Goal: Information Seeking & Learning: Learn about a topic

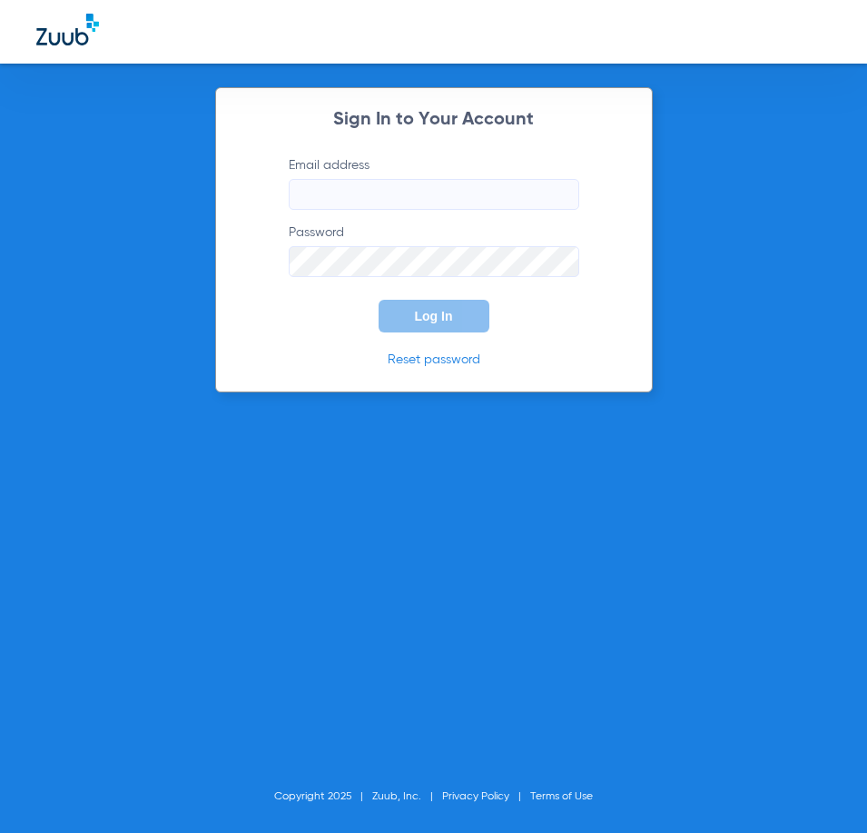
type input "[EMAIL_ADDRESS][DOMAIN_NAME]"
click at [444, 322] on span "Log In" at bounding box center [434, 316] width 38 height 15
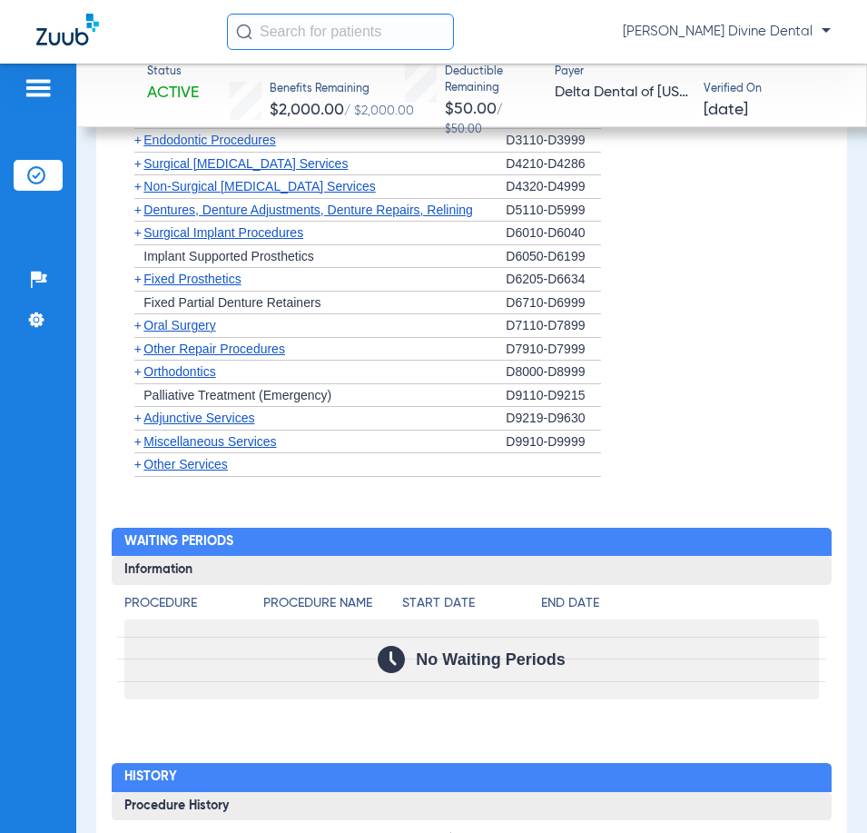
scroll to position [1768, 0]
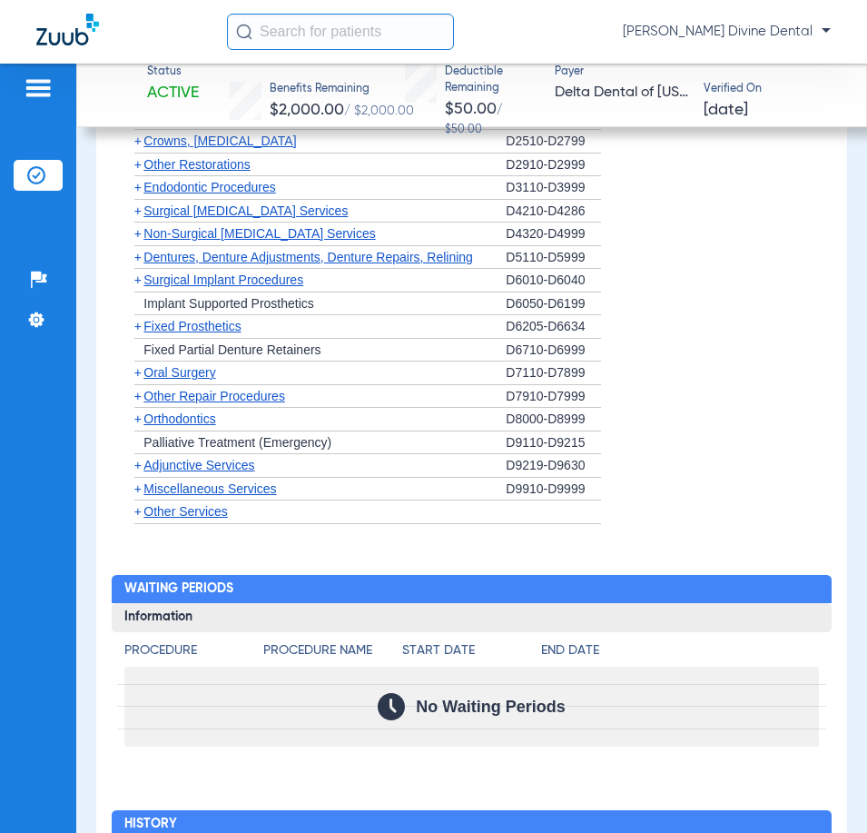
click at [192, 412] on span "Orthodontics" at bounding box center [180, 418] width 72 height 15
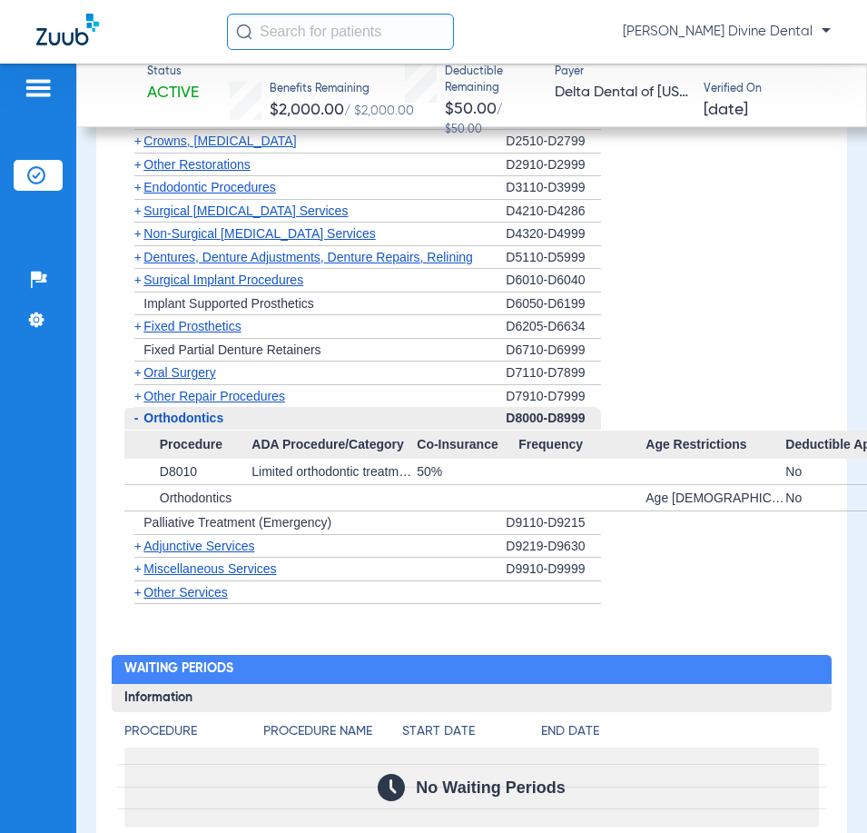
click at [159, 544] on span "Adjunctive Services" at bounding box center [199, 546] width 111 height 15
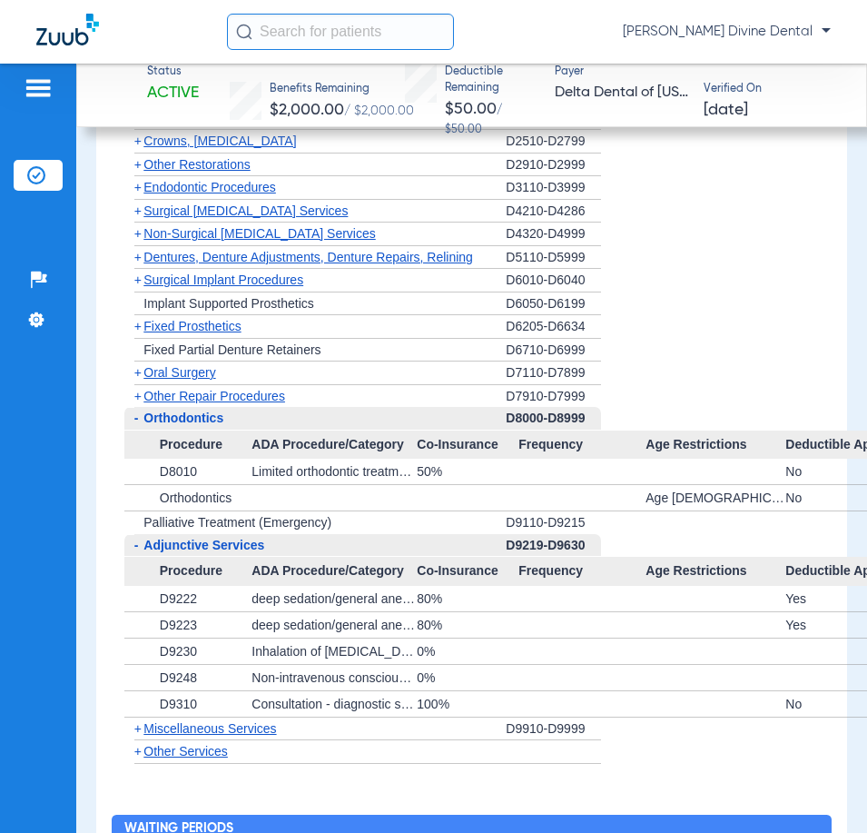
click at [159, 542] on span "Adjunctive Services" at bounding box center [204, 545] width 121 height 15
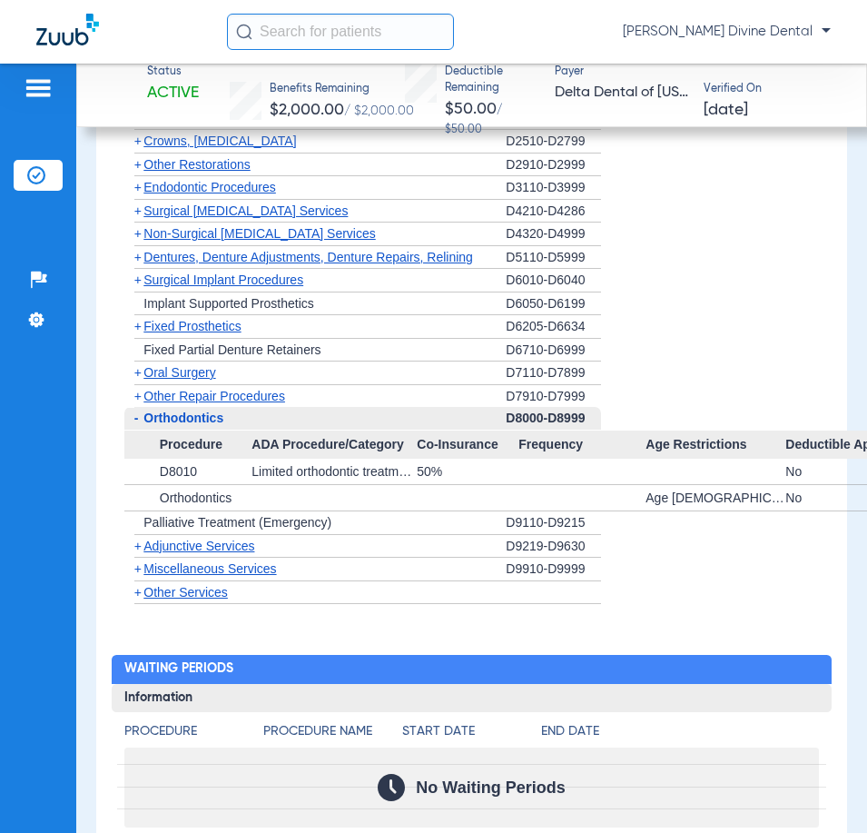
click at [167, 563] on span "Miscellaneous Services" at bounding box center [210, 568] width 133 height 15
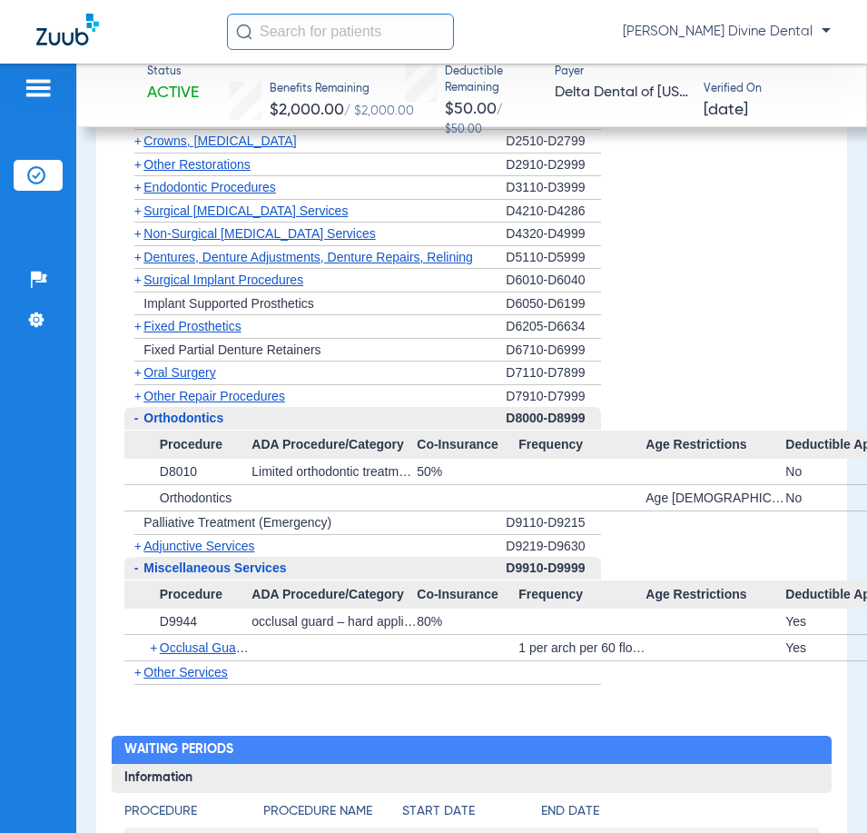
click at [168, 564] on span "Miscellaneous Services" at bounding box center [215, 567] width 143 height 15
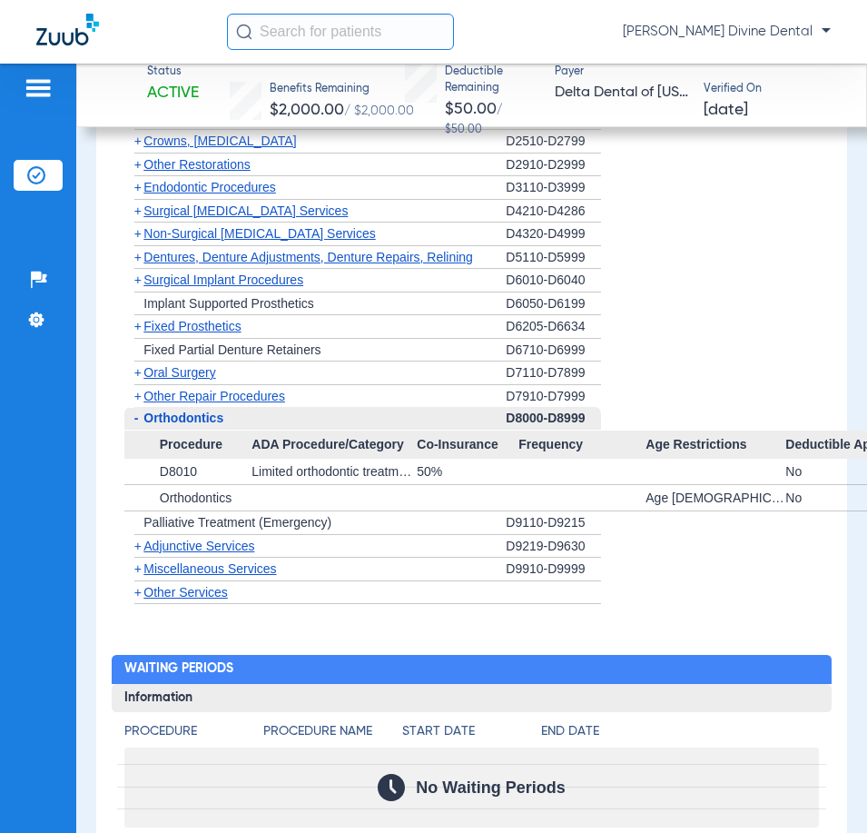
click at [177, 589] on span "Other Services" at bounding box center [186, 592] width 84 height 15
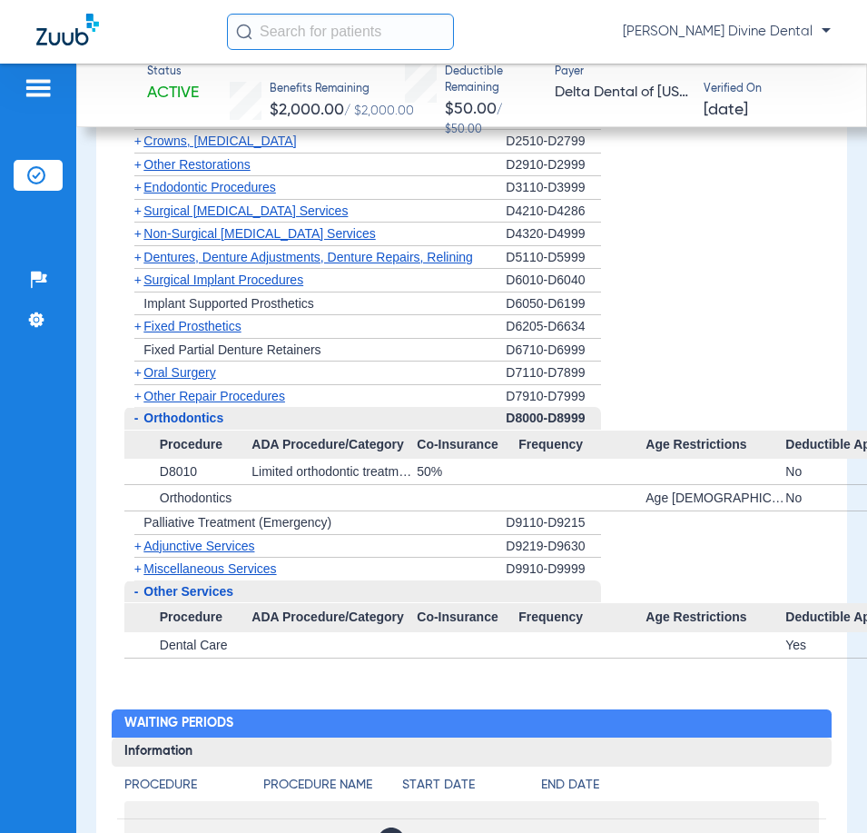
click at [178, 586] on span "Other Services" at bounding box center [189, 591] width 90 height 15
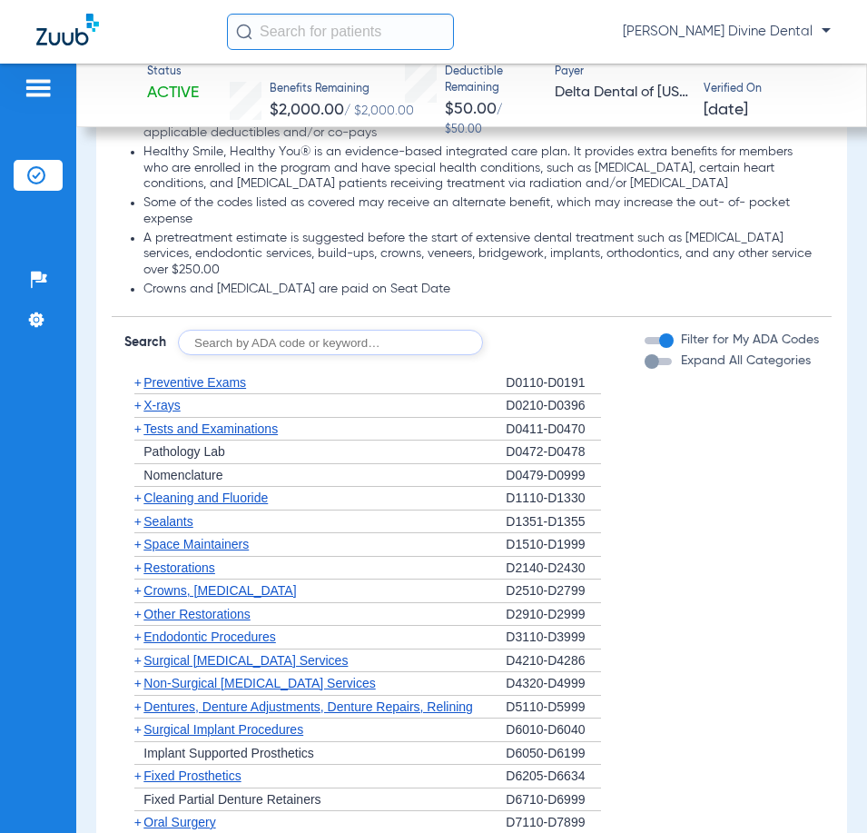
scroll to position [1314, 0]
